Goal: Transaction & Acquisition: Purchase product/service

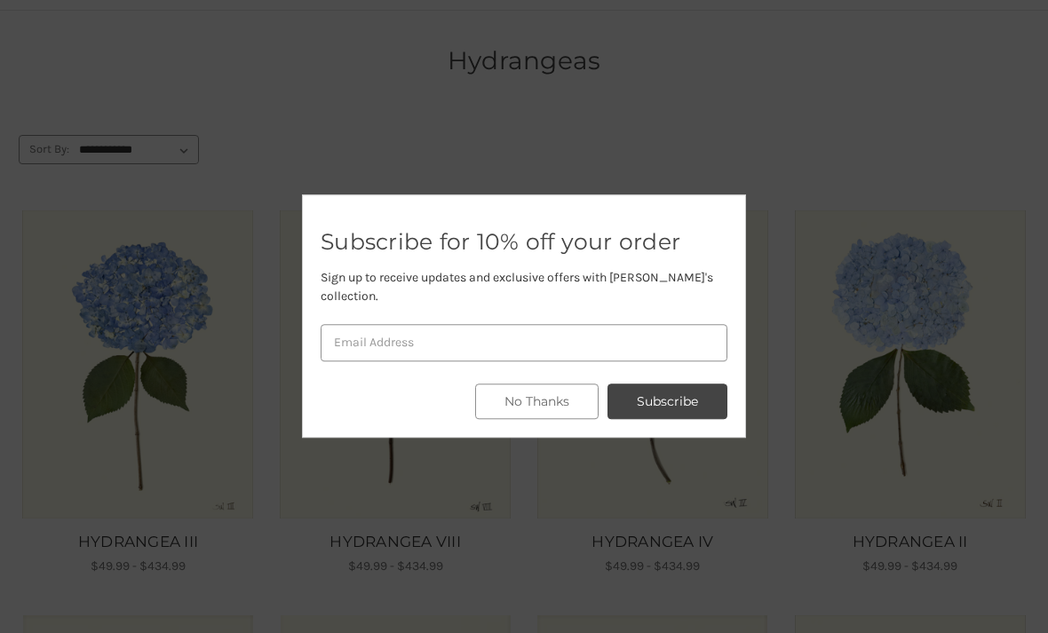
scroll to position [134, 0]
click at [813, 281] on div at bounding box center [524, 316] width 1048 height 633
click at [773, 183] on div at bounding box center [524, 316] width 1048 height 633
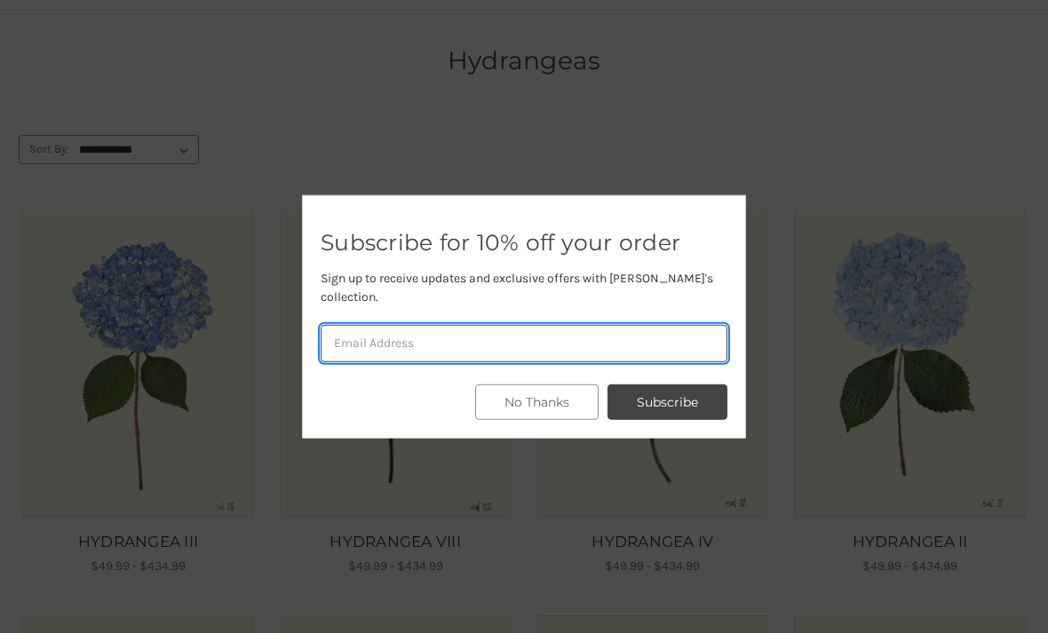
click at [417, 362] on input "email" at bounding box center [524, 343] width 407 height 37
type input "hollyburton4108@gmail.com"
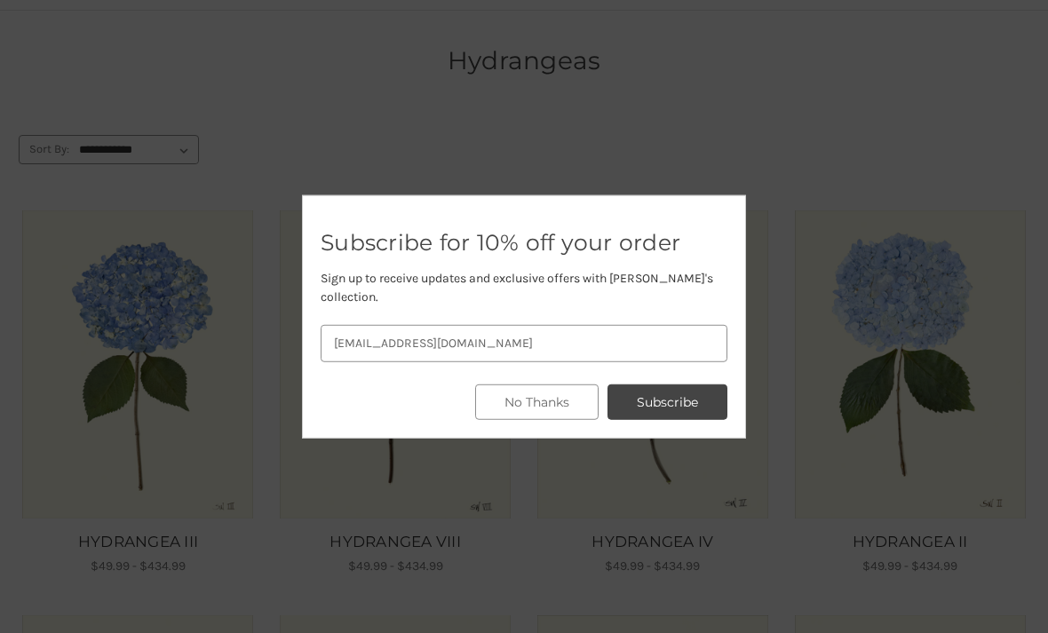
click at [667, 420] on button "Subscribe" at bounding box center [668, 403] width 120 height 36
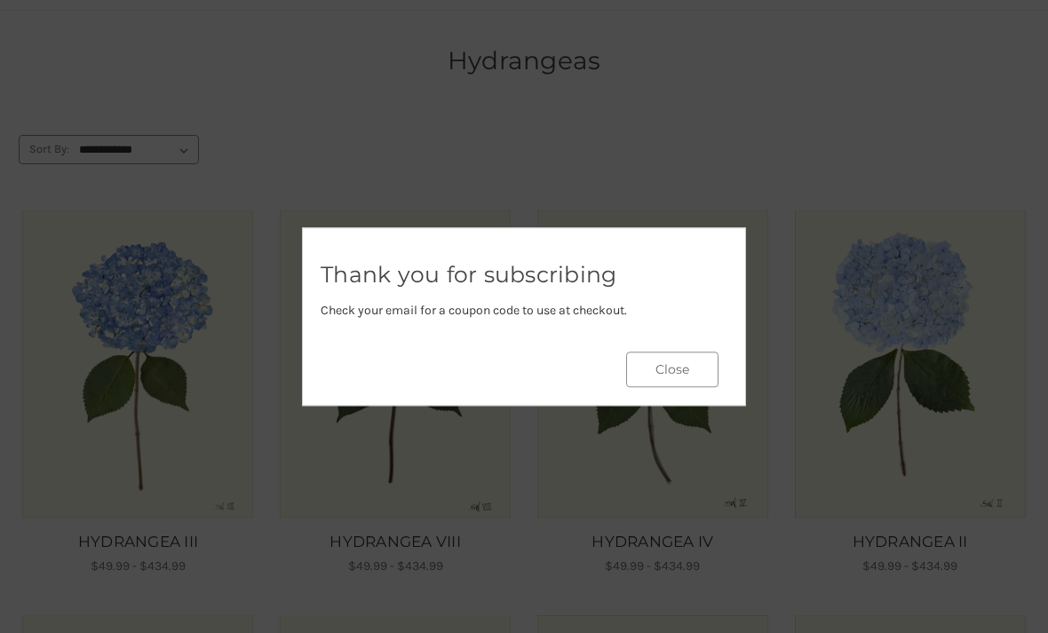
click at [704, 387] on button "Close" at bounding box center [672, 370] width 92 height 36
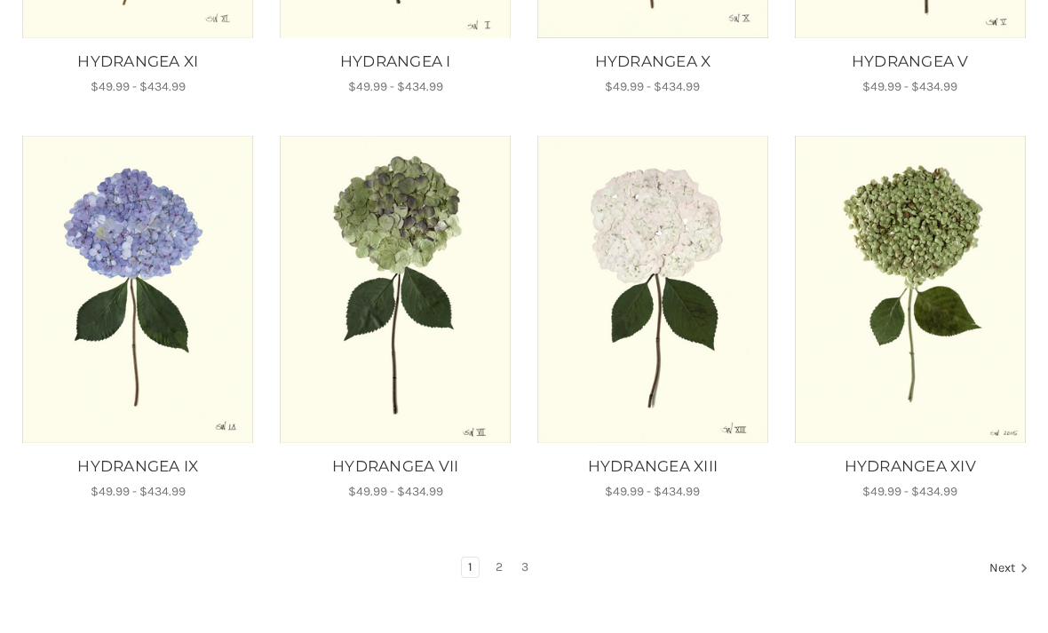
scroll to position [997, 0]
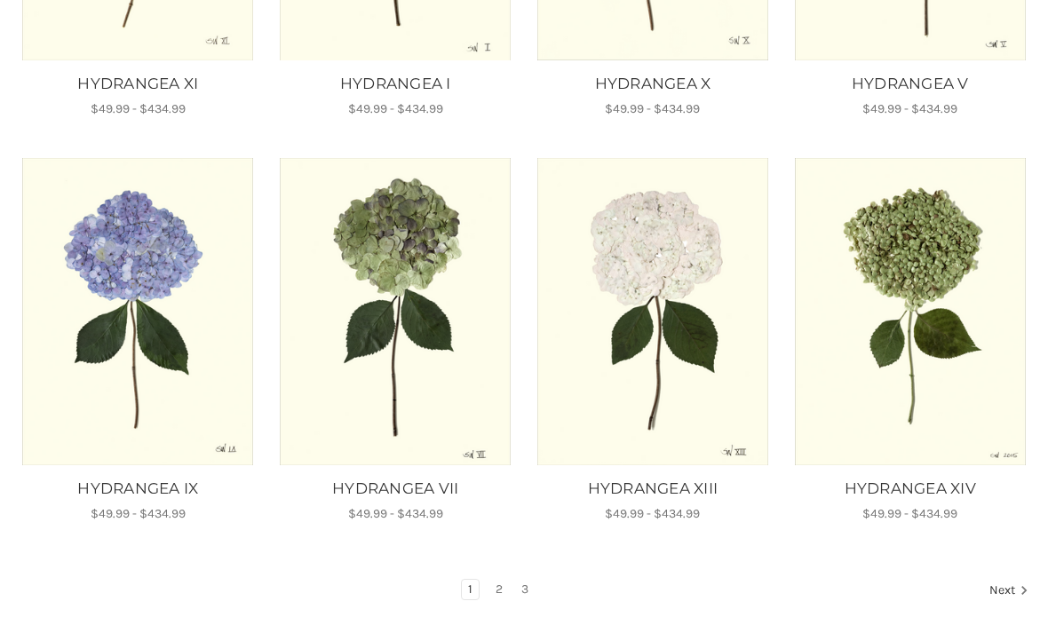
click at [500, 591] on link "2" at bounding box center [500, 590] width 20 height 20
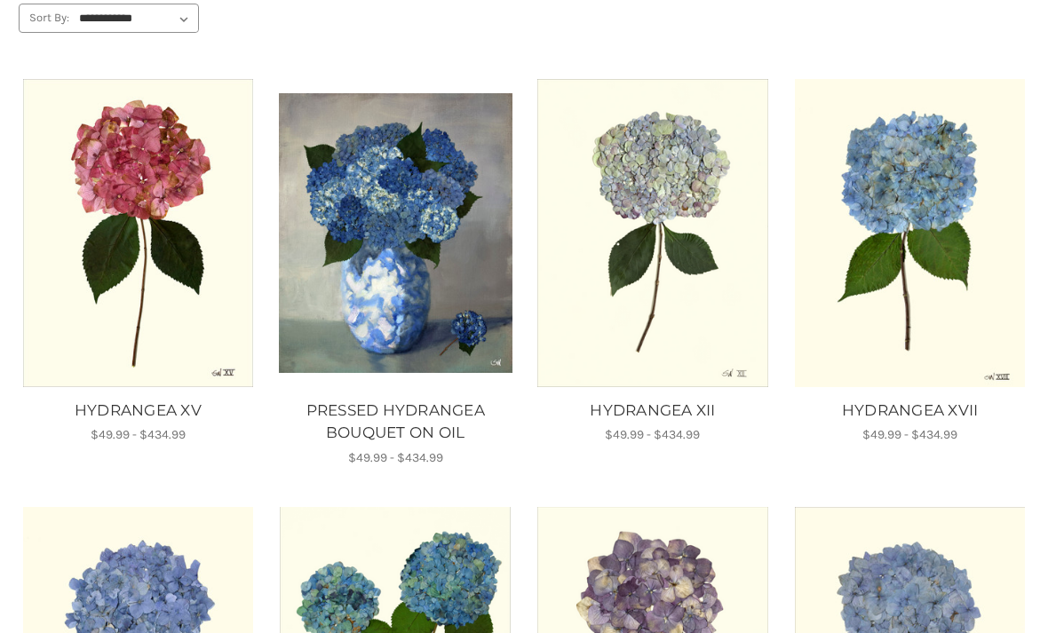
scroll to position [267, 0]
click at [953, 227] on img "HYDRANGEA XVII, Price range from $49.99 to $434.99\a\a" at bounding box center [910, 231] width 234 height 307
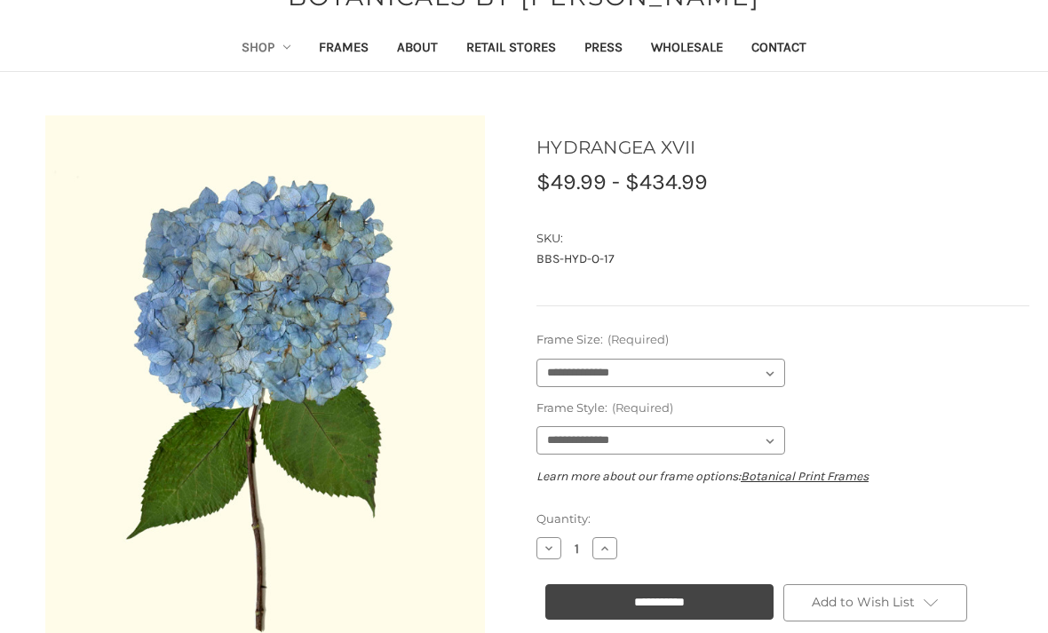
scroll to position [79, 0]
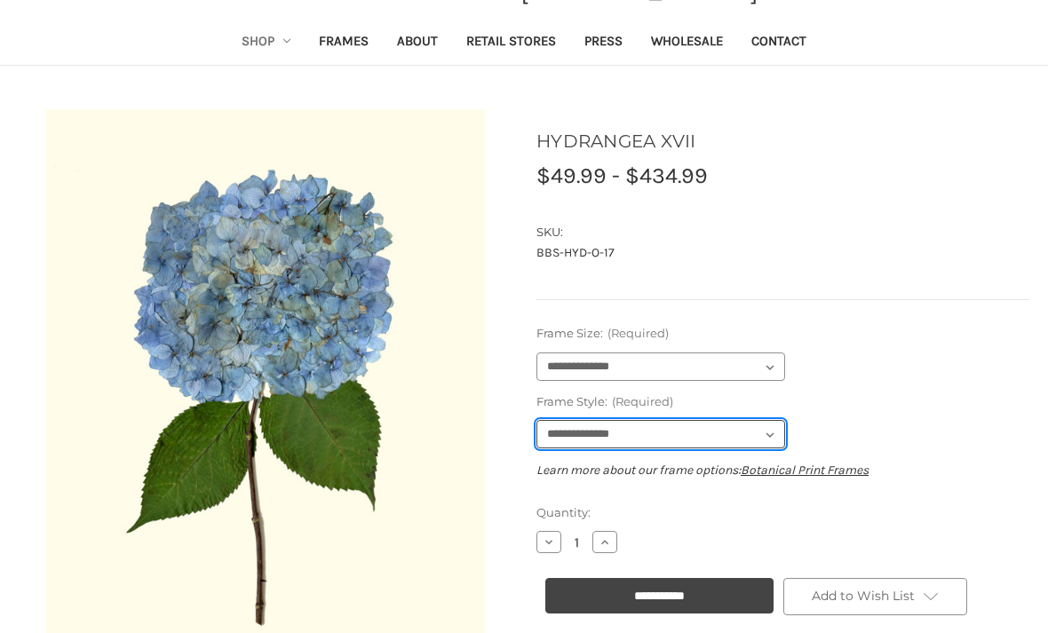
click at [776, 437] on select "**********" at bounding box center [661, 434] width 249 height 28
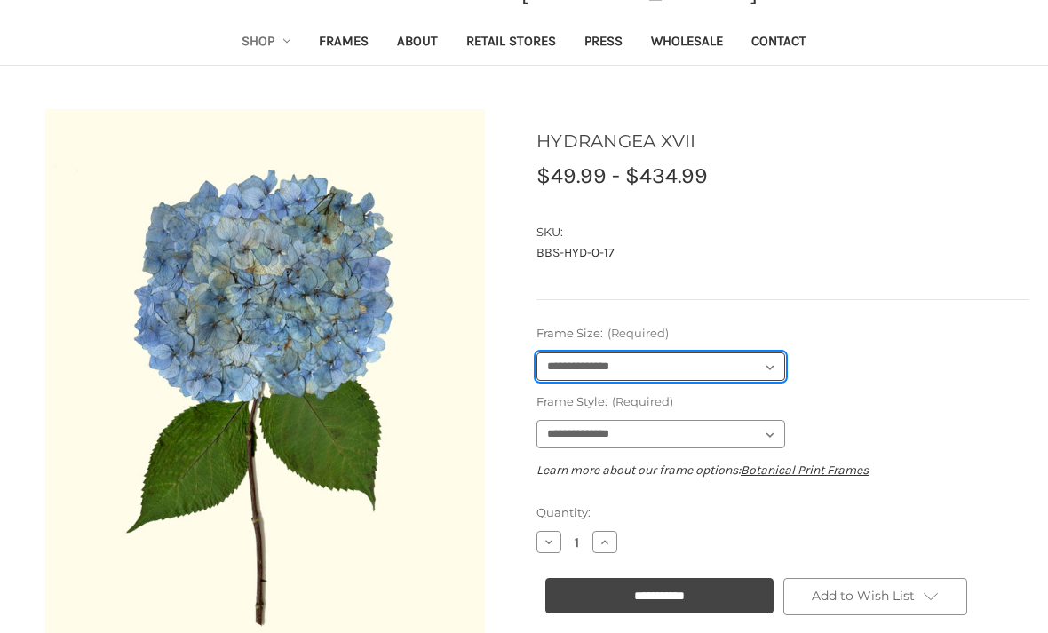
click at [777, 364] on select "**********" at bounding box center [661, 367] width 249 height 28
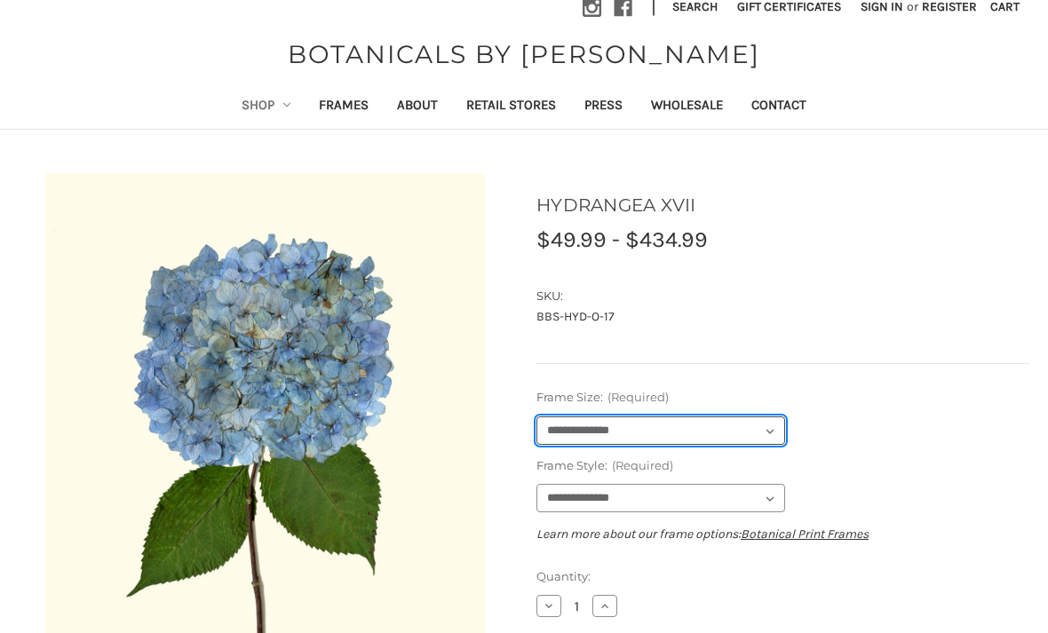
scroll to position [0, 0]
